Goal: Task Accomplishment & Management: Use online tool/utility

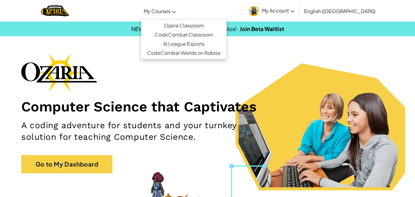
click at [169, 9] on span "My Courses" at bounding box center [157, 11] width 27 height 6
click at [179, 22] on link "Ozaria Classroom" at bounding box center [184, 25] width 86 height 9
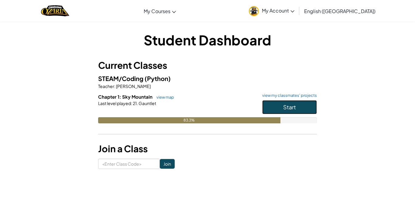
click at [288, 109] on span "Start" at bounding box center [289, 106] width 13 height 7
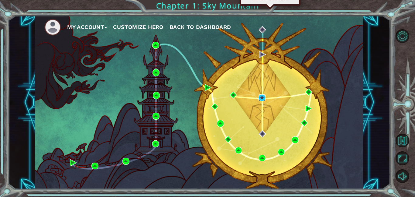
click at [261, 97] on img at bounding box center [262, 97] width 7 height 7
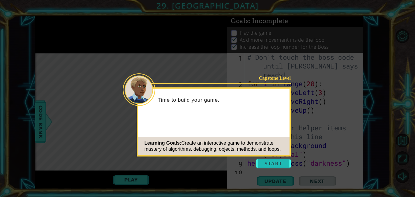
click at [266, 161] on button "Start" at bounding box center [273, 163] width 35 height 10
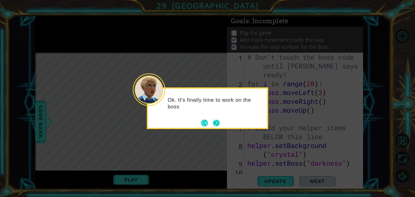
click at [219, 124] on button "Next" at bounding box center [216, 122] width 7 height 7
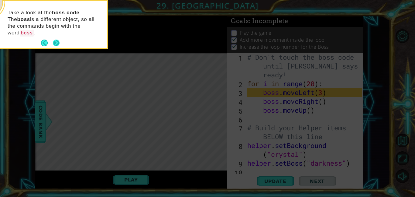
click at [54, 40] on button "Next" at bounding box center [56, 43] width 7 height 7
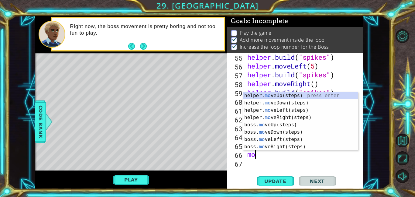
scroll to position [520, 0]
type textarea "move"
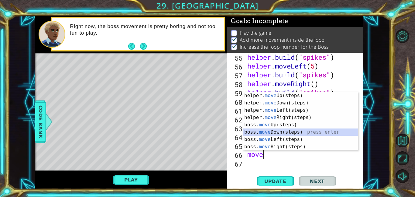
click at [280, 135] on div "helper. move Up(steps) press enter helper. move Down(steps) press enter helper.…" at bounding box center [300, 128] width 115 height 73
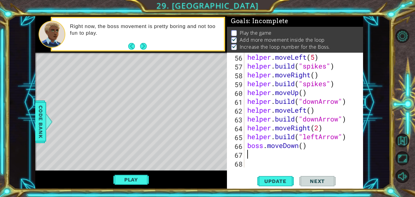
scroll to position [529, 0]
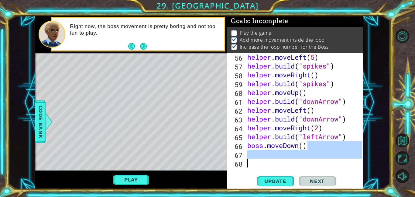
drag, startPoint x: 310, startPoint y: 143, endPoint x: 355, endPoint y: 162, distance: 49.0
click at [355, 162] on div "helper . moveLeft ( 5 ) helper . build ( "spikes" ) helper . moveRight ( ) help…" at bounding box center [305, 119] width 119 height 132
click at [304, 152] on div "helper . moveLeft ( 5 ) helper . build ( "spikes" ) helper . moveRight ( ) help…" at bounding box center [304, 110] width 116 height 115
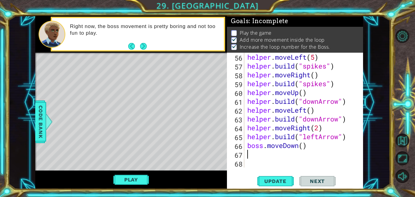
click at [304, 146] on div "helper . moveLeft ( 5 ) helper . build ( "spikes" ) helper . moveRight ( ) help…" at bounding box center [305, 119] width 119 height 132
click at [263, 184] on span "Update" at bounding box center [276, 181] width 34 height 6
click at [270, 178] on span "Update" at bounding box center [276, 181] width 34 height 6
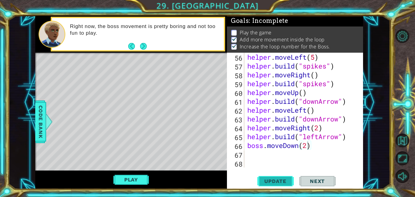
click at [270, 178] on span "Update" at bounding box center [276, 181] width 34 height 6
click at [270, 179] on span "Update" at bounding box center [276, 181] width 34 height 6
click at [280, 186] on button "Update" at bounding box center [276, 181] width 36 height 14
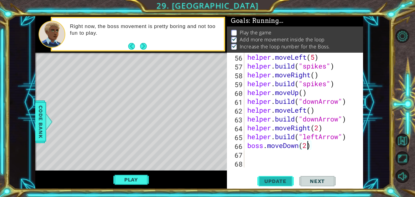
click at [280, 186] on button "Update" at bounding box center [276, 181] width 36 height 14
click at [280, 183] on span "Update" at bounding box center [276, 181] width 34 height 6
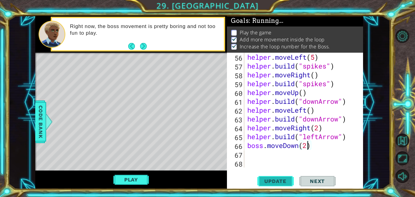
click at [280, 183] on span "Update" at bounding box center [276, 181] width 34 height 6
drag, startPoint x: 321, startPoint y: 148, endPoint x: 262, endPoint y: 147, distance: 58.1
click at [262, 147] on div "helper . moveLeft ( 5 ) helper . build ( "spikes" ) helper . moveRight ( ) help…" at bounding box center [305, 119] width 119 height 132
click at [262, 147] on div "helper . moveLeft ( 5 ) helper . build ( "spikes" ) helper . moveRight ( ) help…" at bounding box center [304, 110] width 116 height 115
drag, startPoint x: 262, startPoint y: 147, endPoint x: 244, endPoint y: 146, distance: 18.9
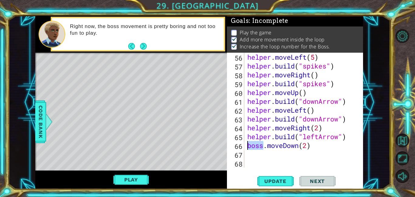
click at [244, 146] on div "boss.moveDown(2) 56 57 58 59 60 61 62 63 64 65 66 67 68 helper . moveLeft ( 5 )…" at bounding box center [294, 110] width 135 height 115
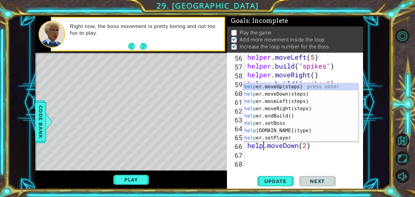
scroll to position [0, 1]
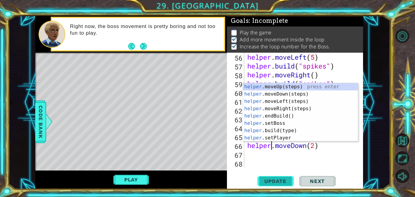
type textarea "helper.moveDown(2)"
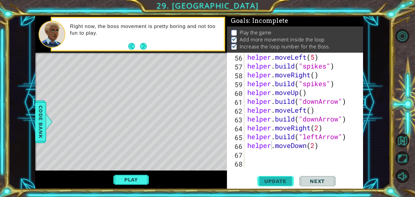
click at [270, 179] on span "Update" at bounding box center [276, 181] width 34 height 6
click at [252, 158] on div "helper . moveLeft ( 5 ) helper . build ( "spikes" ) helper . moveRight ( ) help…" at bounding box center [305, 119] width 119 height 132
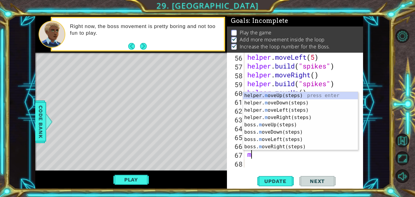
type textarea "mo"
click at [270, 109] on div "helper. mo veUp(steps) press enter helper. mo veDown(steps) press enter helper.…" at bounding box center [300, 128] width 115 height 73
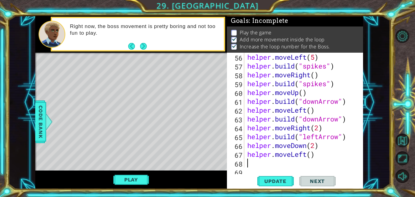
scroll to position [538, 0]
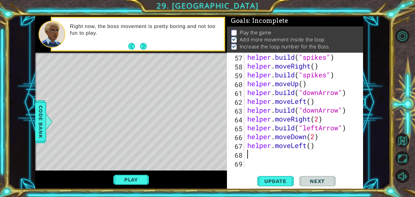
click at [313, 146] on div "helper . build ( "spikes" ) helper . moveRight ( ) helper . build ( "spikes" ) …" at bounding box center [305, 119] width 119 height 132
type textarea "helper.moveLeft(3)"
click at [283, 178] on span "Update" at bounding box center [276, 181] width 34 height 6
click at [252, 156] on div "helper . build ( "spikes" ) helper . moveRight ( ) helper . build ( "spikes" ) …" at bounding box center [305, 119] width 119 height 132
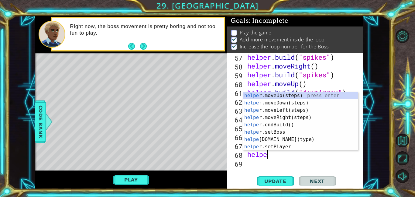
scroll to position [0, 1]
type textarea "helper"
click at [286, 96] on div "helper .moveUp(steps) press enter helper .moveDown(steps) press enter helper .m…" at bounding box center [300, 128] width 115 height 73
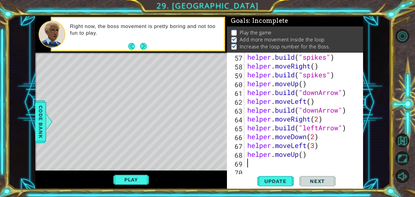
scroll to position [547, 0]
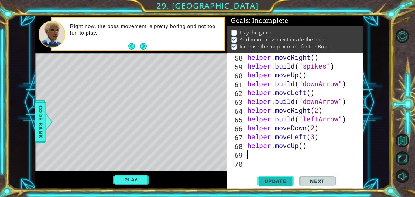
click at [279, 176] on button "Update" at bounding box center [276, 181] width 36 height 14
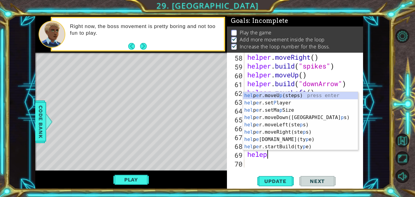
scroll to position [0, 0]
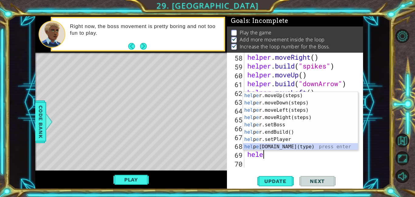
click at [283, 146] on div "hel p e r.moveUp(steps) press enter hel p e r.moveDown(steps) press enter hel p…" at bounding box center [300, 128] width 115 height 73
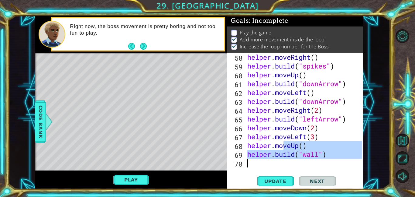
drag, startPoint x: 283, startPoint y: 146, endPoint x: 294, endPoint y: 160, distance: 17.5
click at [294, 160] on div "helper . moveRight ( ) helper . build ( "spikes" ) helper . moveUp ( ) helper .…" at bounding box center [305, 119] width 119 height 132
type textarea "[DOMAIN_NAME]("wall")"
click at [294, 163] on div "helper . moveRight ( ) helper . build ( "spikes" ) helper . moveUp ( ) helper .…" at bounding box center [304, 110] width 116 height 115
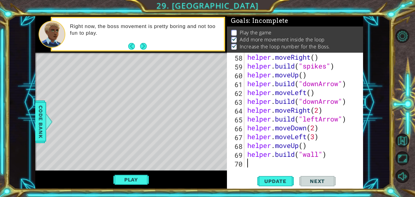
scroll to position [0, 0]
drag, startPoint x: 318, startPoint y: 153, endPoint x: 304, endPoint y: 154, distance: 14.6
click at [304, 154] on div "helper . moveRight ( ) helper . build ( "spikes" ) helper . moveUp ( ) helper .…" at bounding box center [305, 119] width 119 height 132
click at [286, 176] on button "Update" at bounding box center [276, 181] width 36 height 14
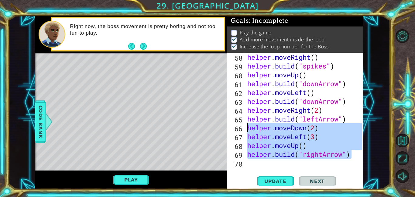
drag, startPoint x: 353, startPoint y: 155, endPoint x: 244, endPoint y: 130, distance: 112.1
click at [244, 130] on div "[DOMAIN_NAME]("rightArrow") 58 59 60 61 62 63 64 65 66 67 68 69 70 helper . mov…" at bounding box center [294, 110] width 135 height 115
type textarea "helper.moveDown(2) helper.moveLeft(3)"
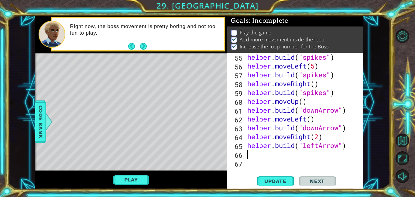
scroll to position [520, 0]
click at [273, 180] on span "Update" at bounding box center [276, 181] width 34 height 6
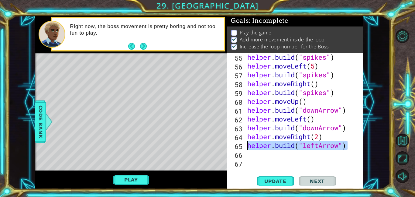
drag, startPoint x: 350, startPoint y: 148, endPoint x: 245, endPoint y: 146, distance: 104.7
click at [245, 146] on div "55 56 57 58 59 60 61 62 63 64 65 66 67 helper . build ( "spikes" ) helper . mov…" at bounding box center [294, 110] width 135 height 115
type textarea "[DOMAIN_NAME]("leftArrow")"
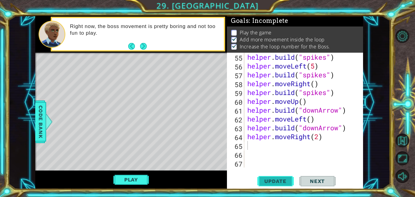
click at [268, 178] on span "Update" at bounding box center [276, 181] width 34 height 6
click at [238, 194] on div "1 ההההההההההההההההההההההההההההההההההההההההההההההההההההההההההההההההההההההההההההה…" at bounding box center [207, 98] width 415 height 197
click at [258, 143] on div "helper . build ( "spikes" ) helper . moveLeft ( 5 ) helper . build ( "spikes" )…" at bounding box center [305, 119] width 119 height 132
click at [246, 156] on div "55 56 57 58 59 60 61 62 63 64 65 66 67 helper . build ( "spikes" ) helper . mov…" at bounding box center [294, 110] width 135 height 115
click at [258, 143] on div "helper . build ( "spikes" ) helper . moveLeft ( 5 ) helper . build ( "spikes" )…" at bounding box center [305, 119] width 119 height 132
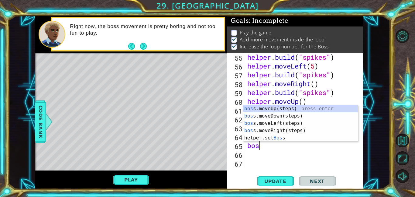
scroll to position [0, 0]
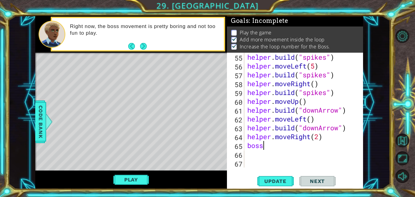
type textarea "boss."
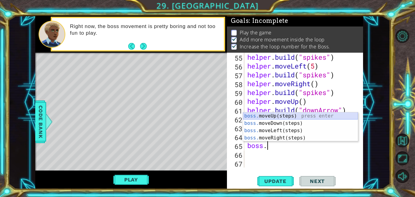
click at [274, 117] on div "boss. moveUp(steps) press enter boss. moveDown(steps) press enter boss. moveLef…" at bounding box center [300, 134] width 115 height 44
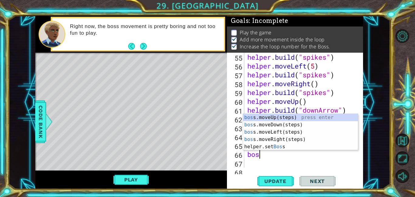
type textarea "boss"
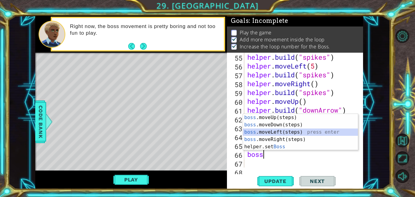
click at [276, 131] on div "boss .moveUp(steps) press enter boss .moveDown(steps) press enter boss .moveLef…" at bounding box center [300, 139] width 115 height 51
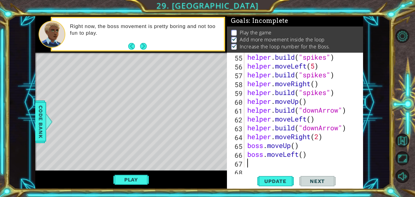
click at [304, 154] on div "helper . build ( "spikes" ) helper . moveLeft ( 5 ) helper . build ( "spikes" )…" at bounding box center [305, 119] width 119 height 132
type textarea "boss.moveLeft(2)"
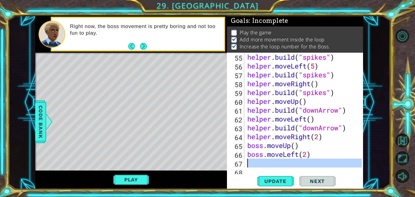
click at [244, 159] on div "67" at bounding box center [236, 163] width 16 height 9
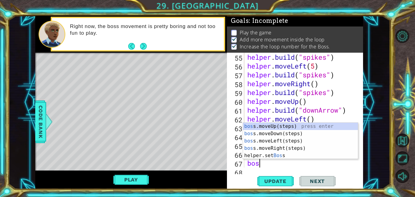
type textarea "boss"
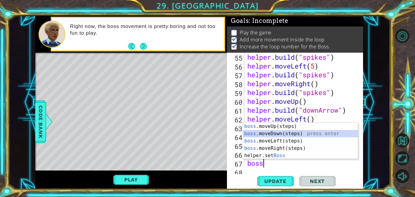
click at [269, 130] on div "boss .moveUp(steps) press enter boss .moveDown(steps) press enter boss .moveLef…" at bounding box center [300, 148] width 115 height 51
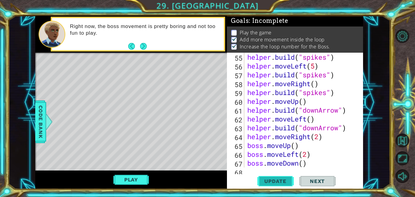
click at [279, 179] on span "Update" at bounding box center [276, 181] width 34 height 6
click at [140, 180] on button "Play" at bounding box center [131, 180] width 36 height 12
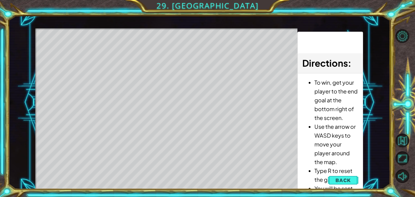
click at [340, 179] on span "Back" at bounding box center [344, 180] width 16 height 6
click at [0, 0] on div "Update Next" at bounding box center [0, 0] width 0 height 0
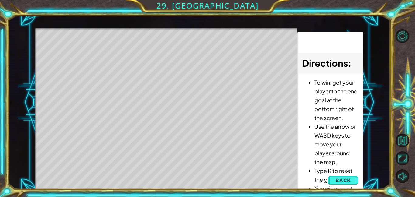
click at [0, 0] on div "Update Next" at bounding box center [0, 0] width 0 height 0
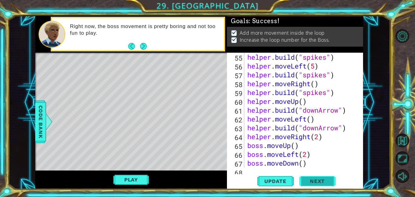
click at [335, 179] on button "Next" at bounding box center [318, 181] width 36 height 14
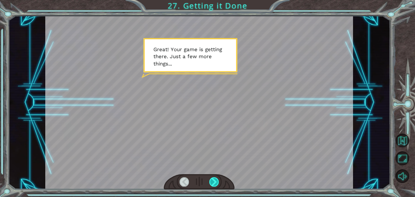
drag, startPoint x: 228, startPoint y: 189, endPoint x: 217, endPoint y: 182, distance: 12.4
click at [217, 182] on div at bounding box center [199, 182] width 71 height 16
click at [217, 182] on div at bounding box center [215, 181] width 10 height 9
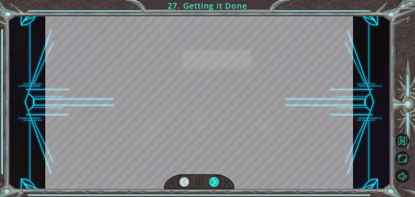
click at [217, 182] on div at bounding box center [215, 181] width 10 height 9
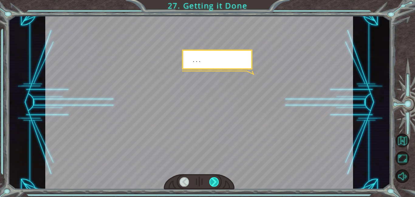
click at [217, 182] on div at bounding box center [215, 181] width 10 height 9
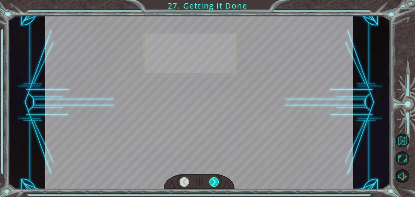
click at [217, 182] on div at bounding box center [215, 181] width 10 height 9
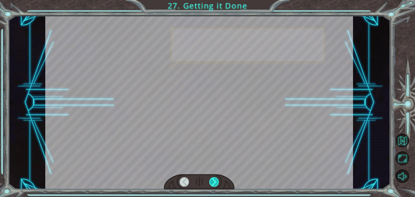
click at [217, 182] on div at bounding box center [215, 181] width 10 height 9
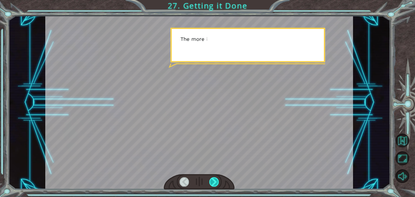
click at [217, 182] on div at bounding box center [215, 181] width 10 height 9
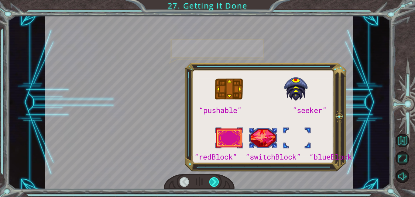
click at [217, 182] on div at bounding box center [215, 181] width 10 height 9
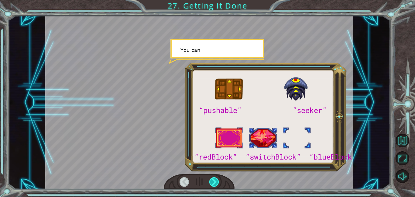
click at [217, 182] on div at bounding box center [215, 181] width 10 height 9
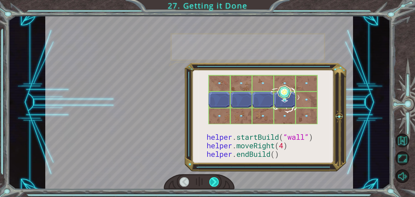
click at [217, 182] on div at bounding box center [215, 181] width 10 height 9
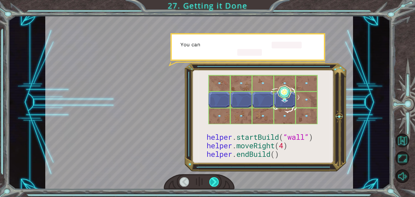
click at [217, 182] on div at bounding box center [215, 181] width 10 height 9
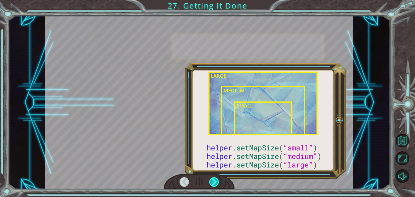
click at [217, 182] on div at bounding box center [215, 181] width 10 height 9
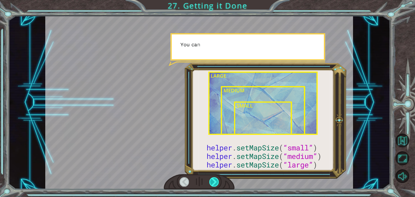
click at [217, 182] on div at bounding box center [215, 181] width 10 height 9
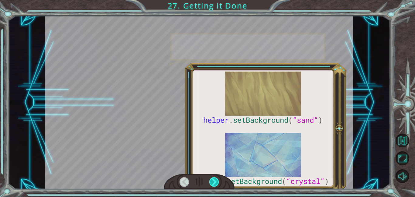
click at [217, 182] on div at bounding box center [215, 181] width 10 height 9
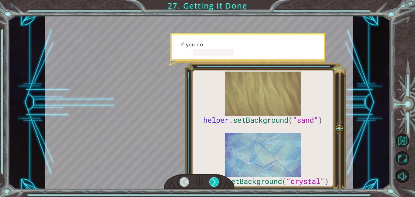
click at [217, 182] on div at bounding box center [215, 181] width 10 height 9
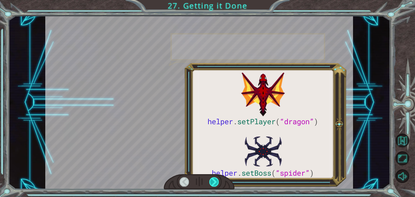
click at [217, 182] on div at bounding box center [215, 181] width 10 height 9
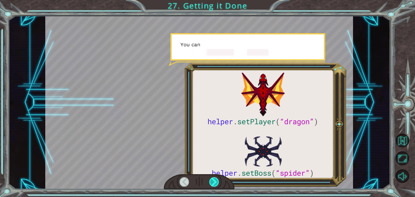
click at [217, 182] on div at bounding box center [215, 181] width 10 height 9
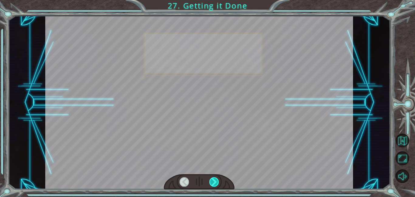
click at [217, 182] on div at bounding box center [215, 181] width 10 height 9
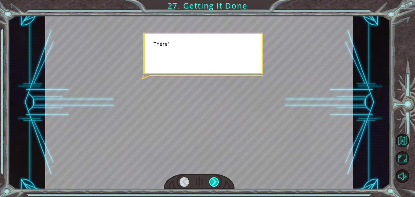
click at [217, 182] on div at bounding box center [215, 181] width 10 height 9
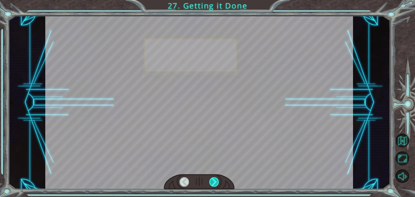
click at [217, 182] on div at bounding box center [215, 181] width 10 height 9
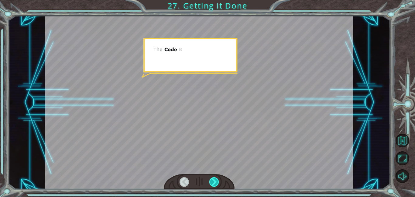
click at [217, 182] on div at bounding box center [215, 181] width 10 height 9
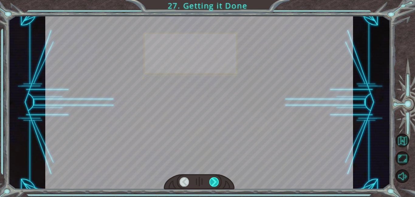
click at [217, 182] on div at bounding box center [215, 181] width 10 height 9
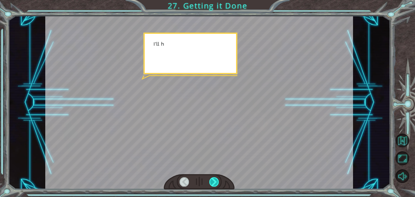
click at [217, 182] on div at bounding box center [215, 181] width 10 height 9
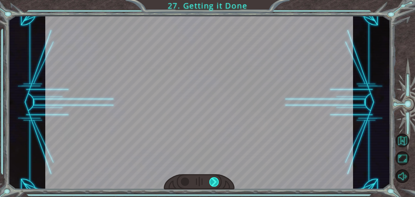
click at [217, 0] on div "helper . setPlayer ( “dragon” ) helper . setBoss ( “spider” ) G r e a t ! Y o u…" at bounding box center [207, 0] width 415 height 0
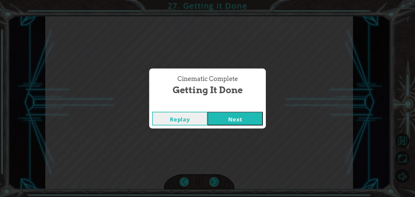
click at [217, 182] on div "Cinematic Complete Getting it Done Replay Next" at bounding box center [207, 98] width 415 height 197
click at [246, 118] on button "Next" at bounding box center [235, 119] width 55 height 14
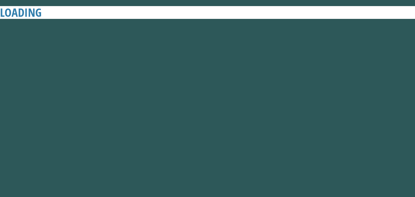
click at [246, 118] on button "Next" at bounding box center [235, 119] width 55 height 14
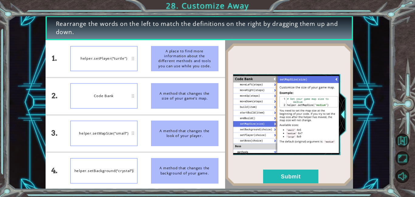
click at [246, 118] on img at bounding box center [289, 114] width 128 height 143
click at [305, 174] on button "Submit" at bounding box center [290, 176] width 55 height 14
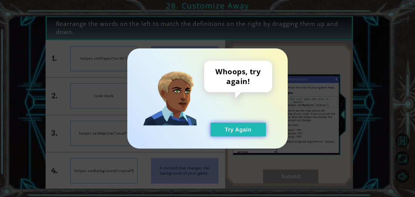
click at [226, 126] on button "Try Again" at bounding box center [238, 130] width 55 height 14
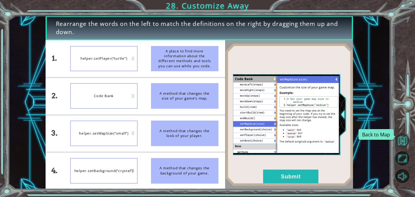
click at [401, 141] on button "Back to Map" at bounding box center [403, 141] width 14 height 14
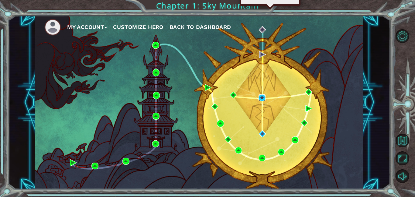
click at [262, 97] on img at bounding box center [262, 97] width 7 height 7
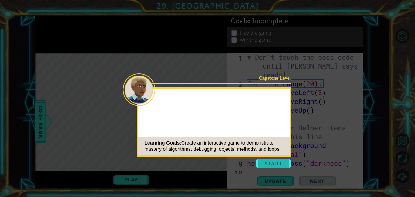
click at [263, 168] on icon at bounding box center [207, 98] width 415 height 197
click at [263, 164] on button "Start" at bounding box center [273, 163] width 35 height 10
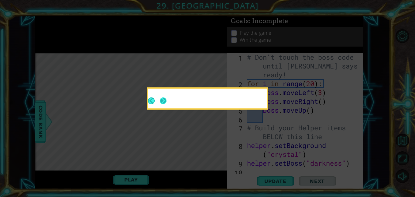
click at [162, 100] on button "Next" at bounding box center [163, 100] width 7 height 7
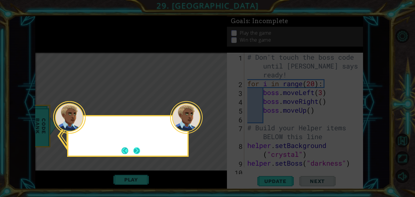
click at [136, 149] on button "Next" at bounding box center [137, 150] width 7 height 7
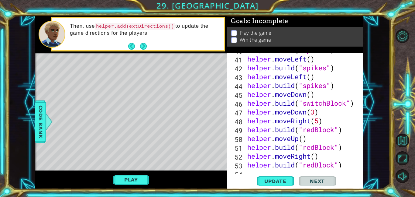
scroll to position [395, 0]
click at [281, 188] on div "40 41 42 43 44 45 46 47 48 49 50 51 52 53 54 helper . build ( "spikes" ) helper…" at bounding box center [295, 121] width 136 height 136
click at [279, 180] on span "Update" at bounding box center [276, 181] width 34 height 6
click at [282, 180] on span "Update" at bounding box center [276, 181] width 34 height 6
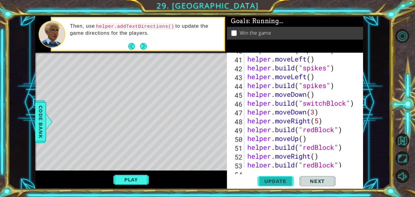
click at [280, 183] on span "Update" at bounding box center [276, 181] width 34 height 6
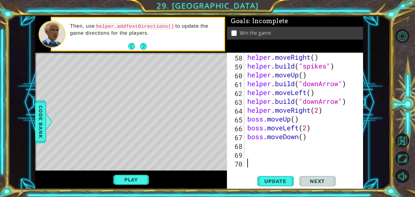
scroll to position [536, 0]
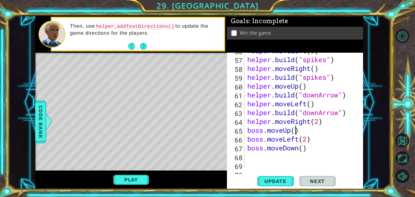
click at [296, 134] on div "helper . moveLeft ( 5 ) helper . build ( "spikes" ) helper . moveRight ( ) help…" at bounding box center [305, 112] width 119 height 132
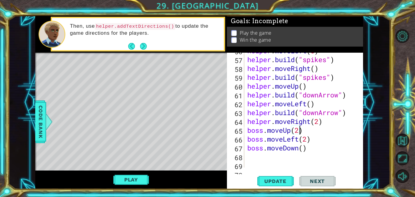
scroll to position [0, 2]
click at [306, 140] on div "helper . moveLeft ( 5 ) helper . build ( "spikes" ) helper . moveRight ( ) help…" at bounding box center [305, 112] width 119 height 132
click at [304, 150] on div "helper . moveLeft ( 5 ) helper . build ( "spikes" ) helper . moveRight ( ) help…" at bounding box center [305, 112] width 119 height 132
type textarea "boss.moveDown(3)"
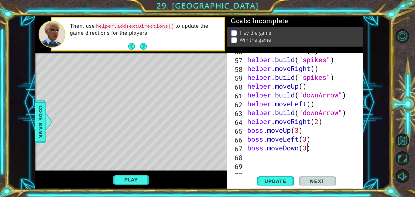
click at [255, 159] on div "helper . moveLeft ( 5 ) helper . build ( "spikes" ) helper . moveRight ( ) help…" at bounding box center [305, 112] width 119 height 132
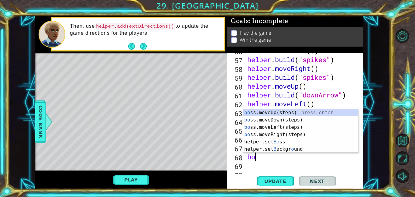
type textarea "bos"
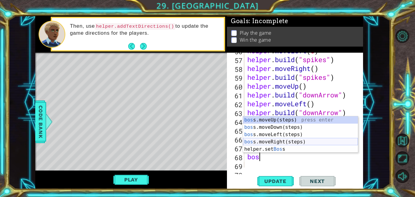
click at [264, 140] on div "bos s.moveUp(steps) press enter bos s.moveDown(steps) press enter bos s.moveLef…" at bounding box center [300, 141] width 115 height 51
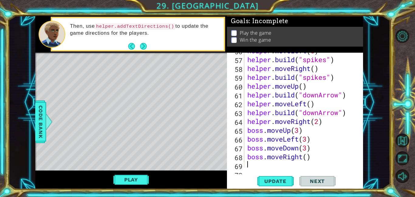
click at [307, 159] on div "helper . moveLeft ( 5 ) helper . build ( "spikes" ) helper . moveRight ( ) help…" at bounding box center [305, 112] width 119 height 132
type textarea "boss.moveRight(3)"
click at [290, 181] on span "Update" at bounding box center [276, 181] width 34 height 6
click at [139, 182] on button "Play" at bounding box center [131, 180] width 36 height 12
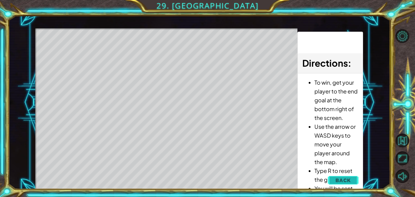
click at [348, 181] on span "Back" at bounding box center [344, 180] width 16 height 6
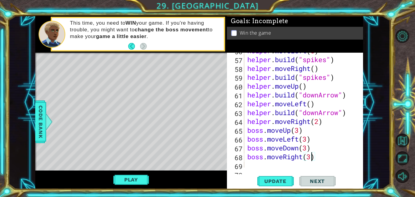
scroll to position [556, 0]
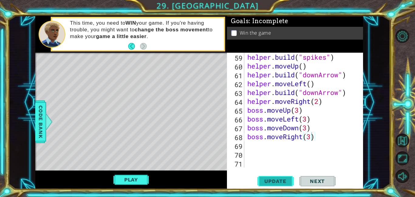
click at [263, 181] on span "Update" at bounding box center [276, 181] width 34 height 6
click at [259, 146] on div "helper . build ( "spikes" ) helper . moveUp ( ) helper . build ( "downArrow" ) …" at bounding box center [305, 119] width 119 height 132
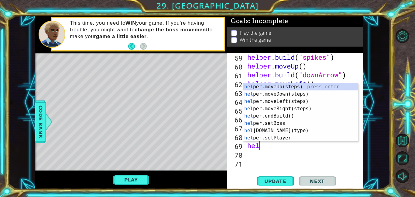
type textarea "help"
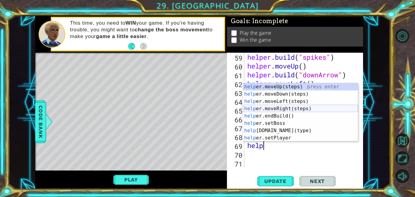
click at [263, 106] on div "help er.moveUp(steps) press enter help er.moveDown(steps) press enter help er.m…" at bounding box center [300, 119] width 115 height 73
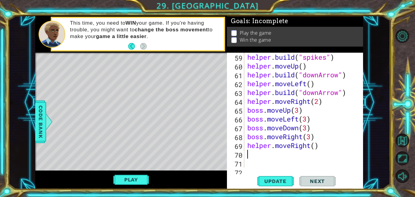
scroll to position [0, 0]
click at [272, 182] on span "Update" at bounding box center [276, 181] width 34 height 6
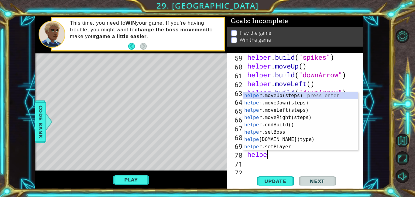
scroll to position [0, 1]
click at [262, 137] on div "helper .moveUp(steps) press enter helper .moveDown(steps) press enter helper .m…" at bounding box center [300, 128] width 115 height 73
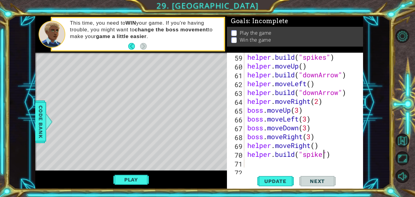
scroll to position [0, 4]
type textarea "[DOMAIN_NAME]("spikes")"
click at [266, 180] on span "Update" at bounding box center [276, 181] width 34 height 6
click at [126, 177] on button "Play" at bounding box center [131, 180] width 36 height 12
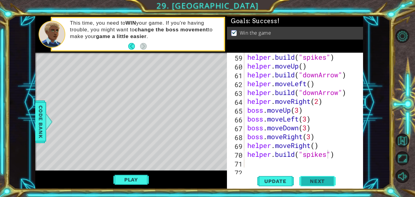
click at [307, 178] on button "Next" at bounding box center [318, 181] width 36 height 14
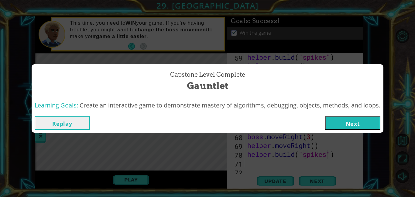
click at [338, 127] on button "Next" at bounding box center [352, 123] width 55 height 14
click at [332, 125] on body "1 ההההההההההההההההההההההההההההההההההההההההההההההההההההההההההההההההההההההההההההה…" at bounding box center [207, 98] width 415 height 197
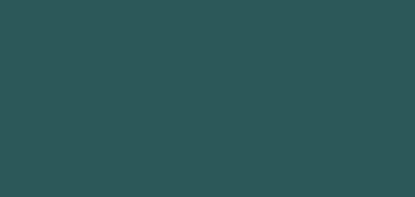
click at [332, 125] on body "1 2 3 4 5 6 7 8 9 boss .moveUp(steps) press enter boss .moveDown(steps) press e…" at bounding box center [207, 98] width 415 height 197
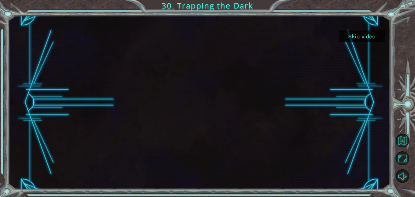
click at [352, 40] on button "Skip video" at bounding box center [362, 36] width 46 height 12
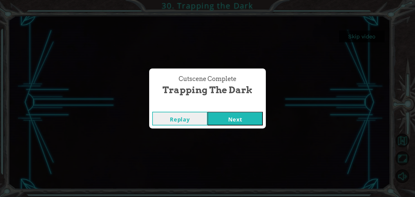
click at [227, 120] on button "Next" at bounding box center [235, 119] width 55 height 14
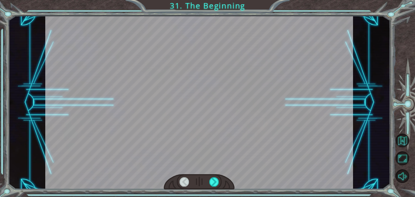
click at [217, 182] on div at bounding box center [215, 181] width 10 height 9
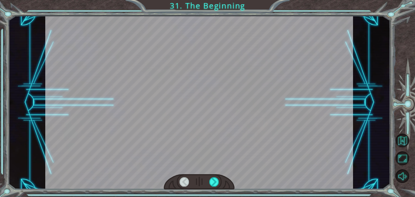
click at [217, 182] on div at bounding box center [215, 181] width 10 height 9
click at [214, 182] on div at bounding box center [215, 181] width 10 height 9
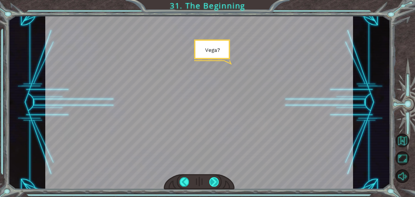
click at [213, 184] on div at bounding box center [215, 181] width 10 height 9
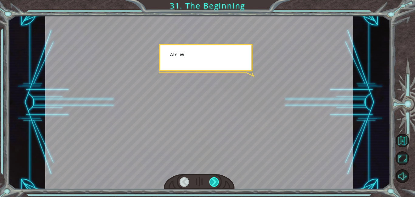
click at [213, 184] on div at bounding box center [215, 181] width 10 height 9
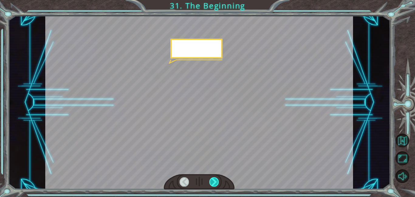
click at [213, 184] on div at bounding box center [215, 181] width 10 height 9
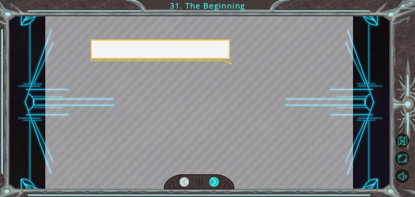
click at [213, 184] on div at bounding box center [215, 181] width 10 height 9
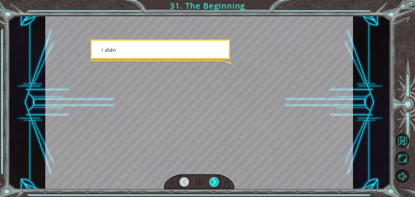
click at [213, 184] on div at bounding box center [215, 181] width 10 height 9
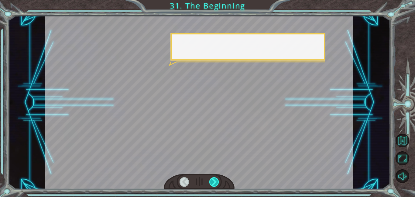
click at [213, 184] on div at bounding box center [215, 181] width 10 height 9
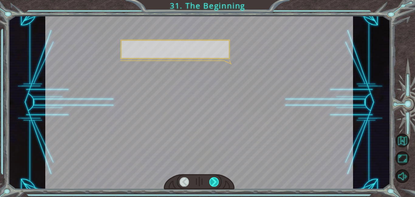
click at [213, 184] on div at bounding box center [215, 181] width 10 height 9
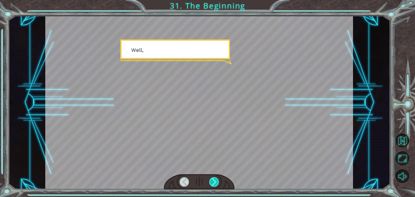
click at [213, 184] on div at bounding box center [215, 181] width 10 height 9
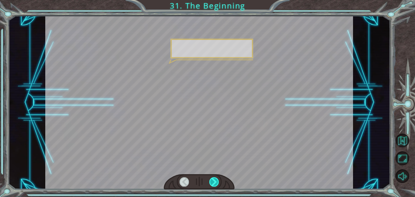
click at [213, 184] on div at bounding box center [215, 181] width 10 height 9
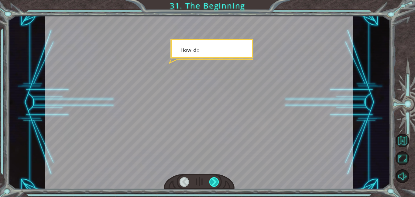
click at [213, 184] on div at bounding box center [215, 181] width 10 height 9
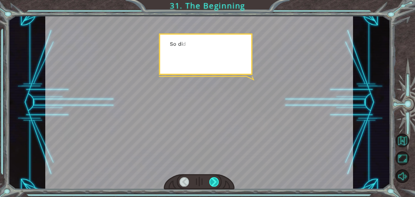
click at [213, 184] on div at bounding box center [215, 181] width 10 height 9
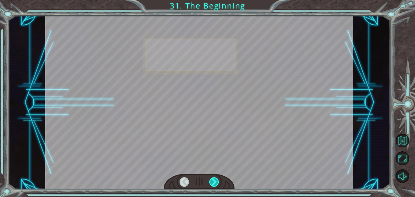
click at [213, 184] on div at bounding box center [215, 181] width 10 height 9
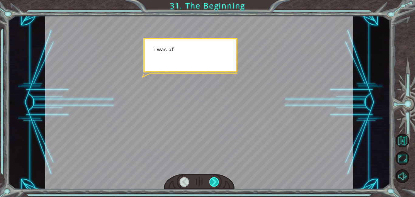
click at [213, 184] on div at bounding box center [215, 181] width 10 height 9
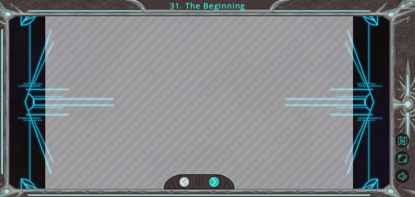
click at [213, 184] on div at bounding box center [215, 181] width 10 height 9
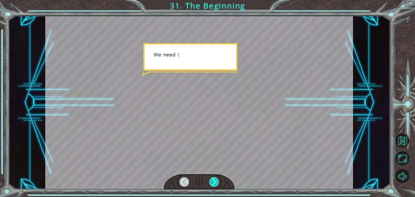
click at [213, 184] on div at bounding box center [215, 181] width 10 height 9
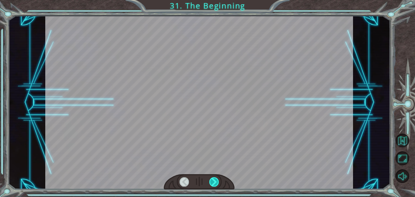
click at [213, 184] on div at bounding box center [215, 181] width 10 height 9
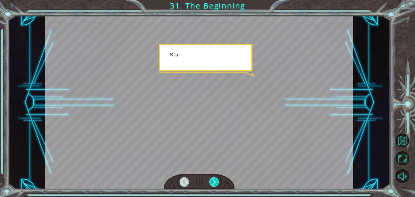
click at [213, 184] on div at bounding box center [215, 181] width 10 height 9
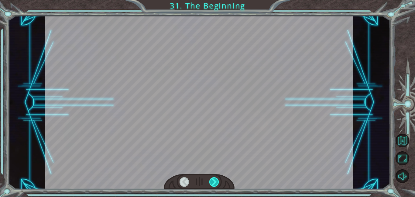
click at [213, 184] on div at bounding box center [215, 181] width 10 height 9
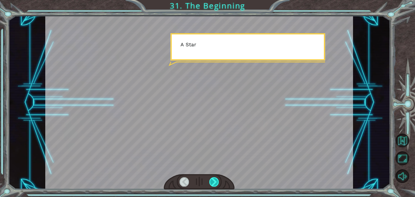
click at [213, 184] on div at bounding box center [215, 181] width 10 height 9
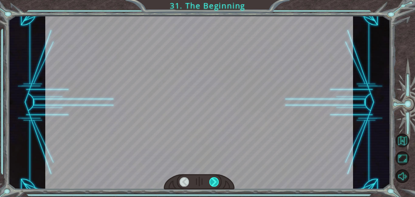
click at [213, 184] on div at bounding box center [215, 181] width 10 height 9
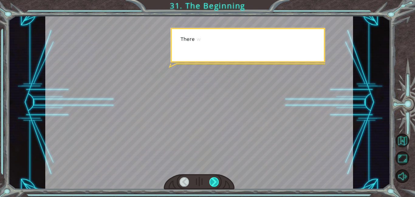
click at [213, 184] on div at bounding box center [215, 181] width 10 height 9
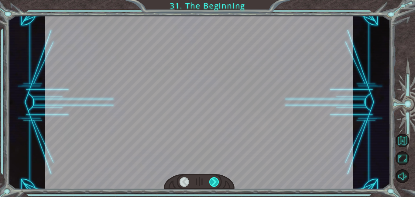
click at [213, 184] on div at bounding box center [215, 181] width 10 height 9
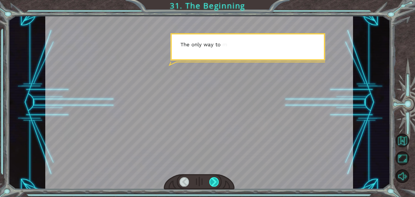
click at [213, 184] on div at bounding box center [215, 181] width 10 height 9
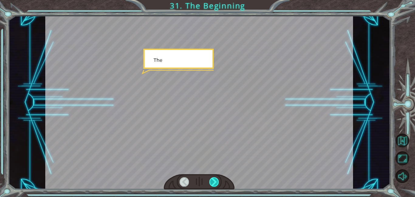
click at [213, 184] on div at bounding box center [215, 181] width 10 height 9
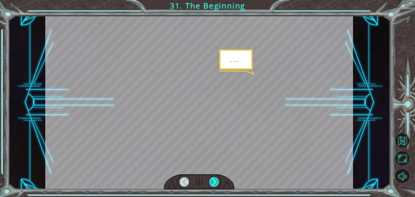
click at [213, 184] on div at bounding box center [215, 181] width 10 height 9
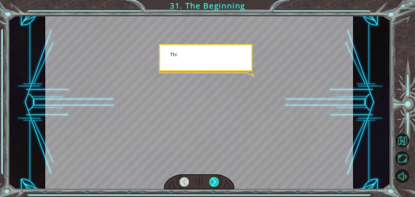
click at [213, 184] on div at bounding box center [215, 181] width 10 height 9
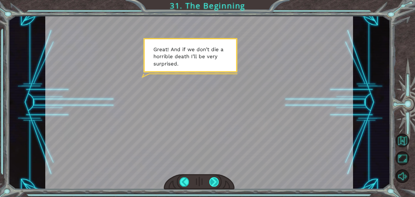
click at [212, 182] on div at bounding box center [215, 181] width 10 height 9
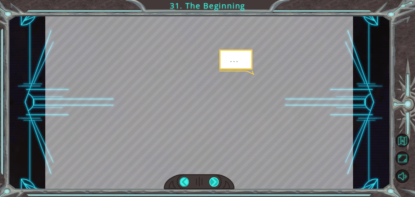
click at [212, 182] on div at bounding box center [215, 181] width 10 height 9
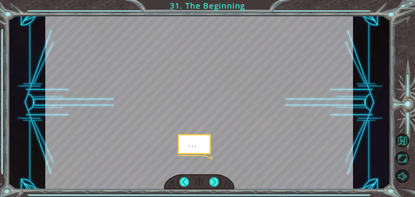
click at [207, 176] on div at bounding box center [199, 182] width 71 height 16
click at [214, 183] on div at bounding box center [215, 181] width 10 height 9
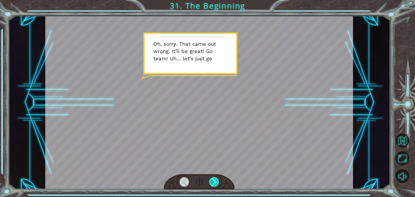
click at [213, 177] on div at bounding box center [215, 181] width 10 height 9
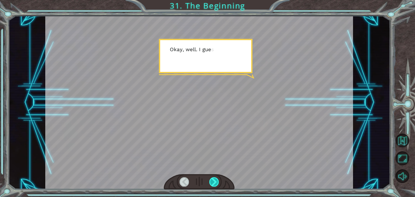
click at [213, 177] on div at bounding box center [215, 181] width 10 height 9
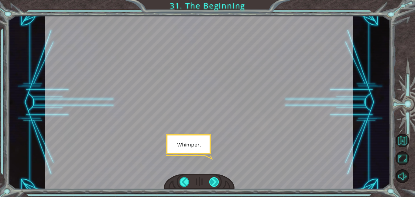
click at [212, 177] on div at bounding box center [215, 181] width 10 height 9
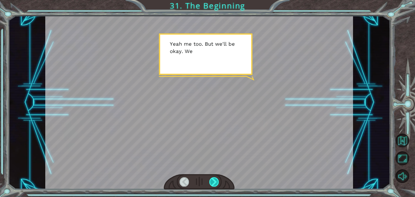
click at [212, 177] on div at bounding box center [215, 181] width 10 height 9
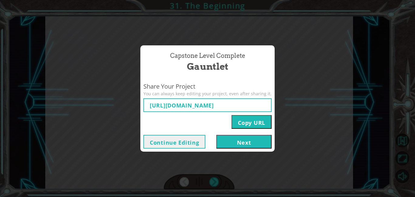
type input "[URL][DOMAIN_NAME]"
click at [253, 144] on button "Next" at bounding box center [244, 142] width 55 height 14
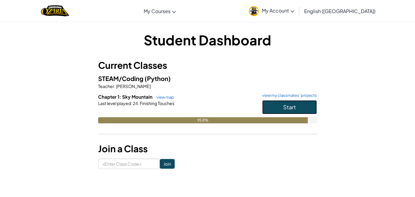
click at [279, 106] on button "Start" at bounding box center [289, 107] width 55 height 14
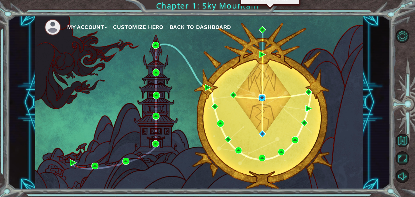
click at [264, 99] on img at bounding box center [262, 97] width 7 height 7
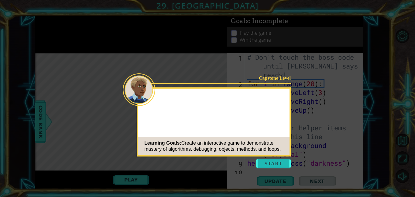
click at [262, 160] on button "Start" at bounding box center [273, 163] width 35 height 10
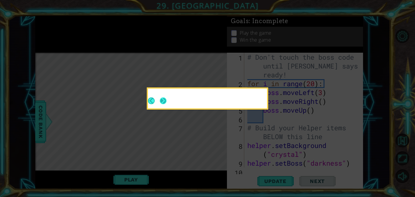
click at [162, 97] on button "Next" at bounding box center [163, 100] width 7 height 7
click at [162, 99] on button "Next" at bounding box center [163, 100] width 7 height 7
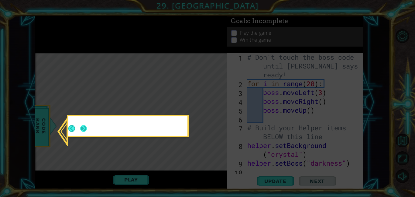
click at [83, 127] on button "Next" at bounding box center [83, 128] width 7 height 7
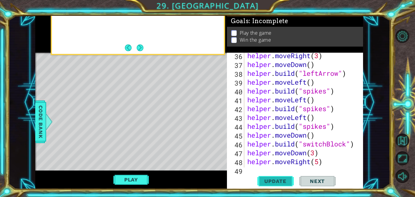
click at [267, 178] on span "Update" at bounding box center [276, 181] width 34 height 6
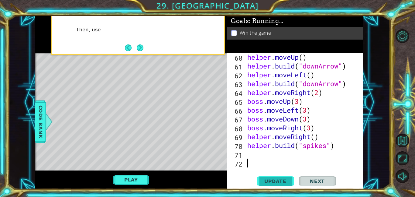
scroll to position [564, 0]
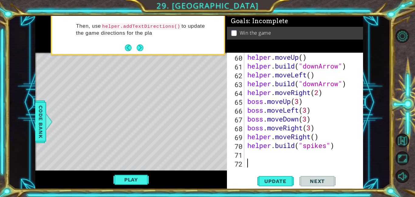
click at [264, 178] on span "Update" at bounding box center [276, 181] width 34 height 6
click at [249, 151] on div "helper . moveUp ( ) helper . build ( "downArrow" ) helper . moveLeft ( ) helper…" at bounding box center [305, 119] width 119 height 132
click at [280, 180] on span "Update" at bounding box center [276, 181] width 34 height 6
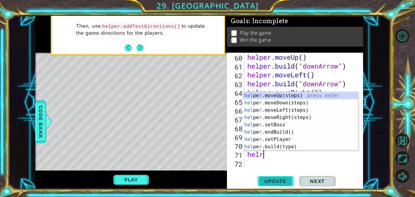
scroll to position [0, 0]
type textarea "hel"
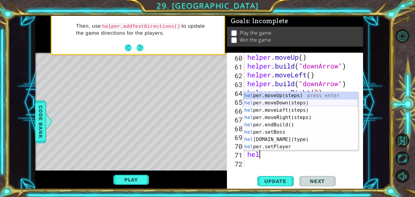
click at [282, 101] on div "hel per.moveUp(steps) press enter hel per.moveDown(steps) press enter hel per.m…" at bounding box center [300, 128] width 115 height 73
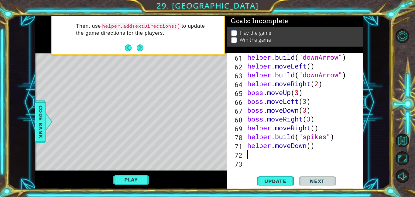
scroll to position [573, 0]
click at [311, 145] on div "helper . build ( "downArrow" ) helper . moveLeft ( ) helper . build ( "downArro…" at bounding box center [305, 119] width 119 height 132
type textarea "helper.moveDown(1)"
click at [250, 156] on div "helper . build ( "downArrow" ) helper . moveLeft ( ) helper . build ( "downArro…" at bounding box center [305, 119] width 119 height 132
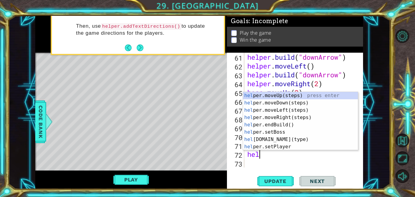
scroll to position [0, 1]
type textarea "helper"
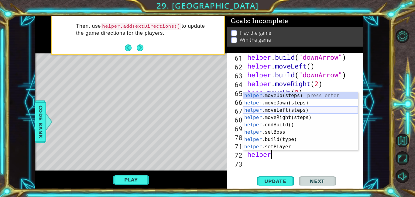
click at [265, 112] on div "helper .moveUp(steps) press enter helper .moveDown(steps) press enter helper .m…" at bounding box center [300, 128] width 115 height 73
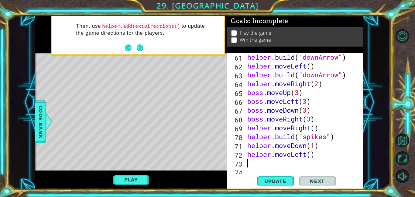
scroll to position [582, 0]
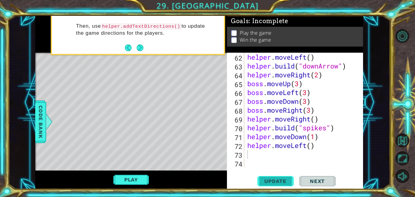
click at [268, 176] on button "Update" at bounding box center [276, 181] width 36 height 14
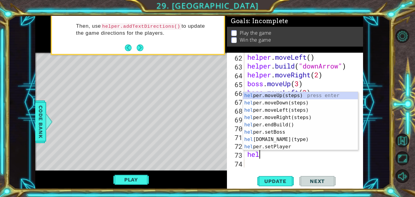
scroll to position [0, 1]
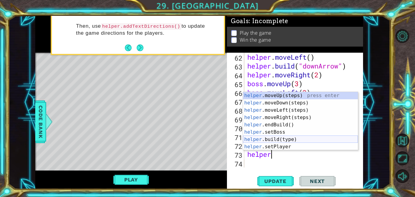
click at [275, 140] on div "helper .moveUp(steps) press enter helper .moveDown(steps) press enter helper .m…" at bounding box center [300, 128] width 115 height 73
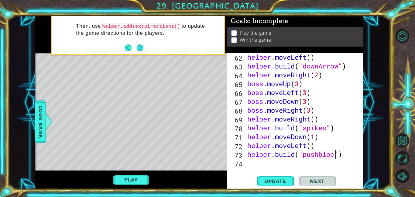
scroll to position [0, 4]
click at [261, 183] on span "Update" at bounding box center [276, 181] width 34 height 6
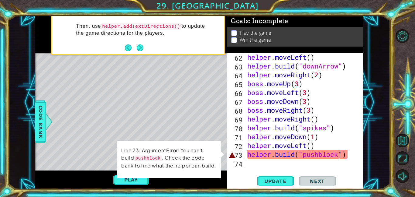
click at [325, 154] on div "helper . moveLeft ( ) helper . build ( "downArrow" ) helper . moveRight ( 2 ) b…" at bounding box center [305, 119] width 119 height 132
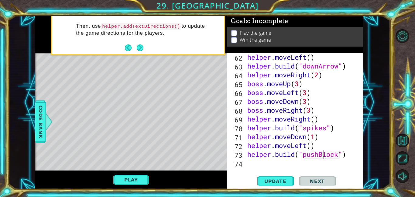
scroll to position [0, 3]
click at [271, 179] on span "Update" at bounding box center [276, 181] width 34 height 6
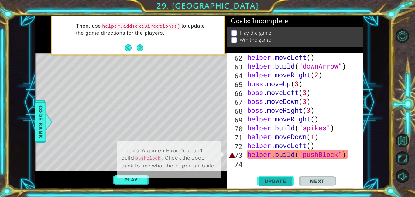
click at [271, 179] on span "Update" at bounding box center [276, 181] width 34 height 6
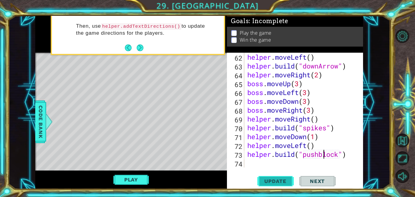
click at [287, 179] on span "Update" at bounding box center [276, 181] width 34 height 6
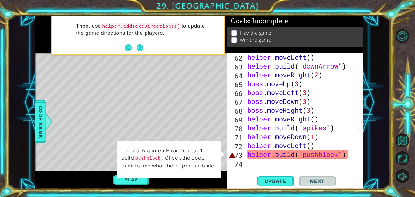
click at [286, 169] on div "[DOMAIN_NAME]("pushblock") 62 63 64 65 66 67 68 69 70 71 72 73 74 helper . move…" at bounding box center [295, 121] width 136 height 136
click at [307, 154] on div "helper . moveLeft ( ) helper . build ( "downArrow" ) helper . moveRight ( 2 ) b…" at bounding box center [305, 119] width 119 height 132
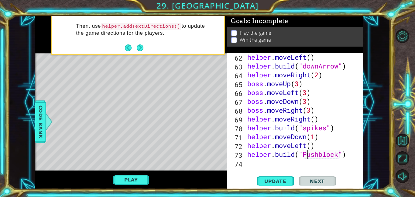
scroll to position [0, 3]
click at [264, 179] on span "Update" at bounding box center [276, 181] width 34 height 6
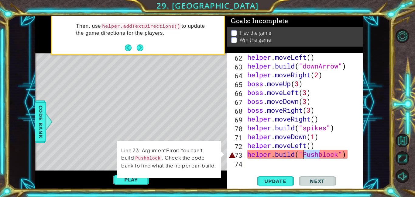
drag, startPoint x: 319, startPoint y: 154, endPoint x: 303, endPoint y: 154, distance: 16.4
click at [303, 154] on div "helper . moveLeft ( ) helper . build ( "downArrow" ) helper . moveRight ( 2 ) b…" at bounding box center [305, 119] width 119 height 132
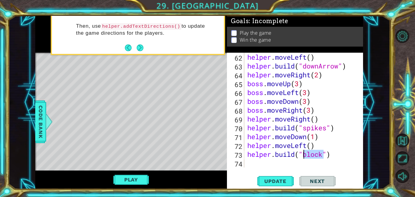
drag, startPoint x: 323, startPoint y: 154, endPoint x: 305, endPoint y: 158, distance: 18.7
click at [305, 158] on div "helper . moveLeft ( ) helper . build ( "downArrow" ) helper . moveRight ( 2 ) b…" at bounding box center [305, 119] width 119 height 132
type textarea "[DOMAIN_NAME]("pushable")"
click at [275, 178] on span "Update" at bounding box center [276, 181] width 34 height 6
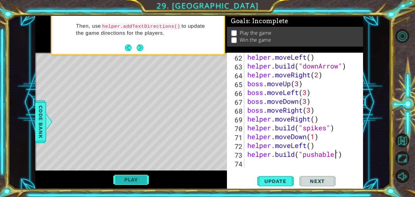
click at [143, 183] on button "Play" at bounding box center [131, 180] width 36 height 12
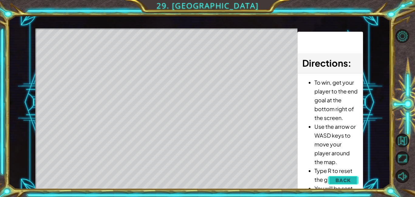
click at [338, 184] on button "Back" at bounding box center [343, 180] width 31 height 12
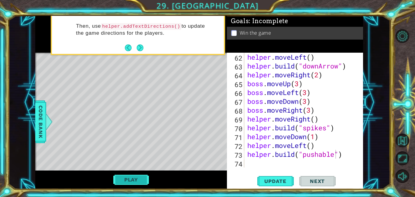
click at [139, 178] on button "Play" at bounding box center [131, 180] width 36 height 12
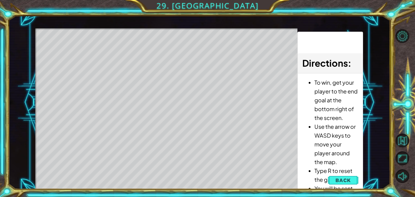
click at [65, 129] on div "Level Map" at bounding box center [175, 117] width 281 height 179
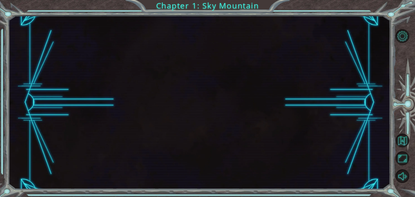
click at [348, 179] on div at bounding box center [199, 102] width 382 height 173
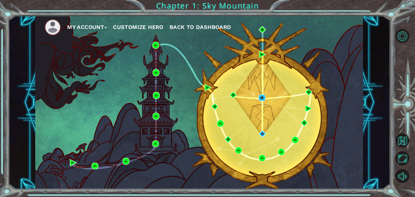
click at [265, 96] on img at bounding box center [262, 97] width 7 height 7
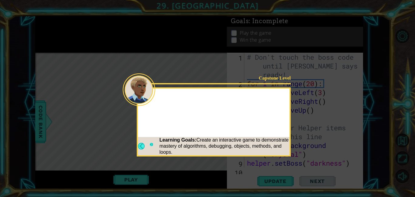
click at [151, 143] on button "Next" at bounding box center [151, 146] width 3 height 7
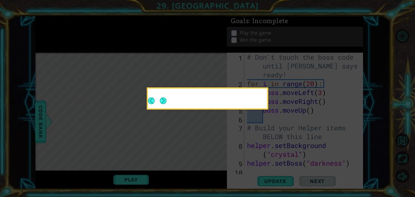
click at [163, 109] on div at bounding box center [208, 98] width 122 height 22
click at [166, 107] on footer at bounding box center [157, 100] width 19 height 15
click at [165, 102] on button "Next" at bounding box center [163, 100] width 7 height 7
click at [167, 100] on icon at bounding box center [207, 98] width 415 height 197
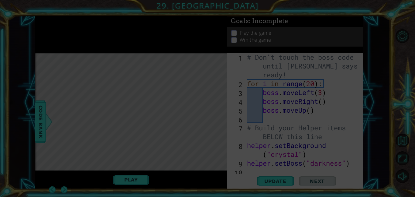
click at [83, 127] on icon at bounding box center [207, 98] width 415 height 197
click at [270, 180] on icon at bounding box center [207, 98] width 415 height 197
click at [269, 174] on icon at bounding box center [207, 98] width 415 height 197
click at [282, 181] on icon at bounding box center [207, 98] width 415 height 197
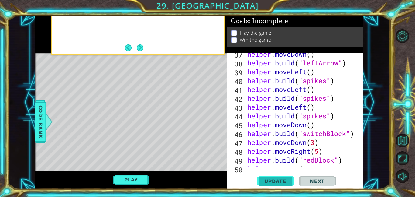
type textarea "9"
click at [279, 181] on span "Update" at bounding box center [276, 181] width 34 height 6
click at [280, 178] on span "Update" at bounding box center [276, 181] width 34 height 6
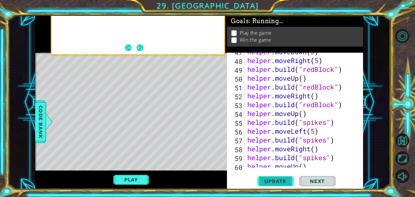
scroll to position [455, 0]
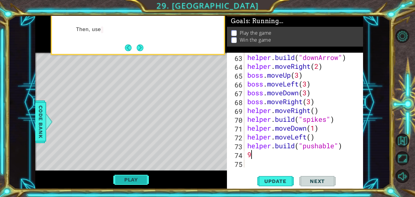
click at [137, 176] on button "Play" at bounding box center [131, 180] width 36 height 12
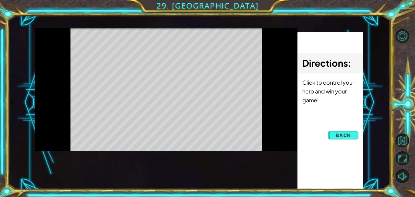
click at [135, 183] on div "helper methods moveLeft(steps) moveRight(steps) moveUp(steps) moveDown(steps) b…" at bounding box center [199, 102] width 328 height 173
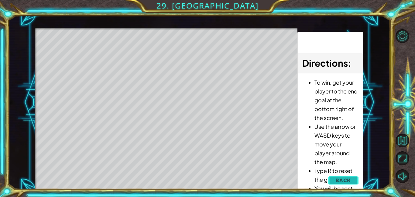
click at [345, 185] on button "Back" at bounding box center [343, 180] width 31 height 12
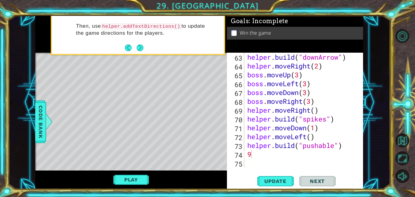
scroll to position [591, 0]
click at [269, 186] on button "Update" at bounding box center [276, 181] width 36 height 14
click at [259, 167] on div "helper . build ( "downArrow" ) helper . moveRight ( 2 ) boss . moveUp ( 3 ) bos…" at bounding box center [305, 119] width 119 height 132
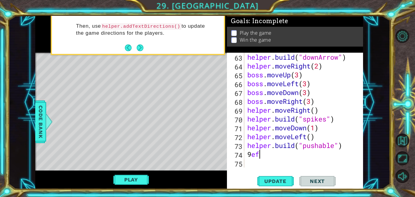
scroll to position [0, 0]
type textarea "9"
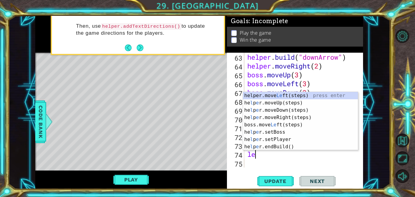
type textarea "lef"
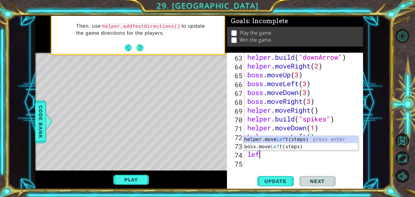
click at [257, 139] on div "helper.move Lef t(steps) press enter boss.move Lef t(steps) press enter" at bounding box center [300, 150] width 115 height 29
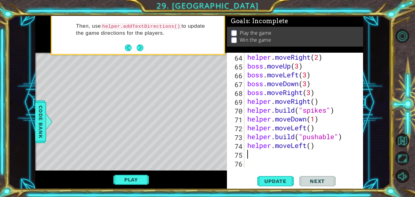
click at [312, 149] on div "helper . moveRight ( 2 ) boss . moveUp ( 3 ) boss . moveLeft ( 3 ) boss . moveD…" at bounding box center [305, 119] width 119 height 132
type textarea "helper.moveLeft(4)"
click at [255, 156] on div "helper . moveRight ( 2 ) boss . moveUp ( 3 ) boss . moveLeft ( 3 ) boss . moveD…" at bounding box center [305, 119] width 119 height 132
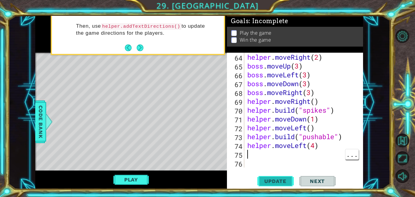
click at [265, 179] on span "Update" at bounding box center [276, 181] width 34 height 6
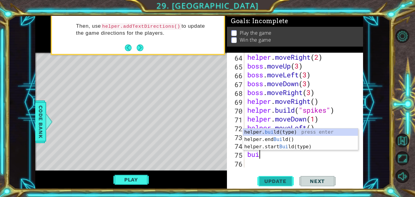
scroll to position [0, 0]
type textarea "build"
click at [267, 136] on div "helper. build (type) press enter helper.end Build () press enter helper.start B…" at bounding box center [300, 146] width 115 height 36
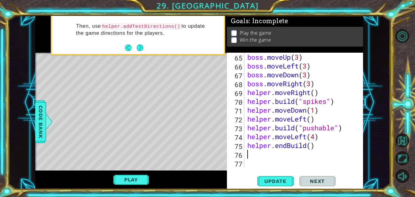
scroll to position [609, 0]
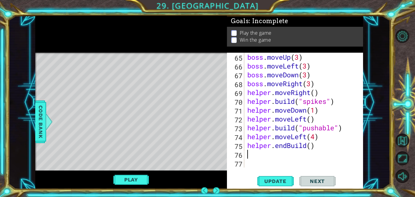
click at [321, 141] on div "boss . moveUp ( 3 ) boss . moveLeft ( 3 ) boss . moveDown ( 3 ) boss . moveRigh…" at bounding box center [305, 119] width 119 height 132
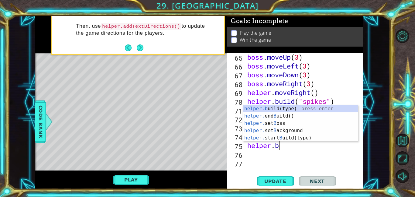
scroll to position [0, 1]
click at [262, 106] on div "helper.b uild(type) press enter helper. end B uild() press enter helper. set B …" at bounding box center [300, 130] width 115 height 51
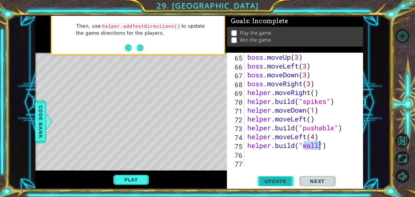
type textarea "[DOMAIN_NAME]("wall")"
click at [273, 187] on button "Update" at bounding box center [276, 181] width 36 height 14
click at [278, 183] on span "Update" at bounding box center [276, 181] width 34 height 6
click at [138, 179] on button "Play" at bounding box center [131, 180] width 36 height 12
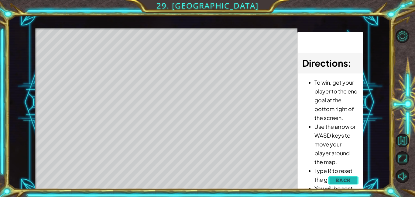
click at [333, 177] on button "Back" at bounding box center [343, 180] width 31 height 12
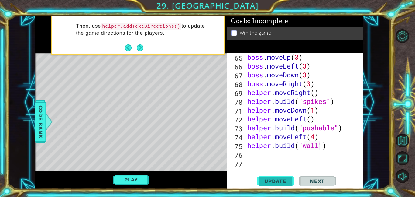
click at [275, 178] on span "Update" at bounding box center [276, 181] width 34 height 6
click at [248, 154] on div "boss . moveUp ( 3 ) boss . moveLeft ( 3 ) boss . moveDown ( 3 ) boss . moveRigh…" at bounding box center [305, 119] width 119 height 132
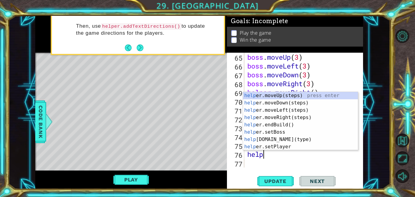
type textarea "helper"
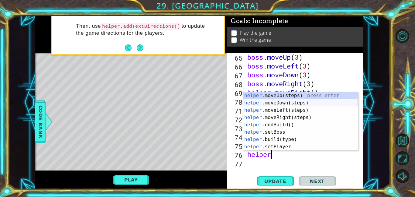
click at [271, 104] on div "helper .moveUp(steps) press enter helper .moveDown(steps) press enter helper .m…" at bounding box center [300, 128] width 115 height 73
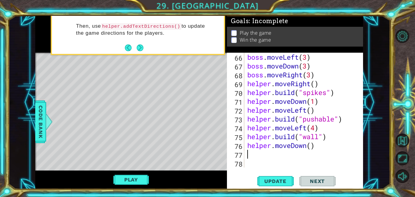
scroll to position [617, 0]
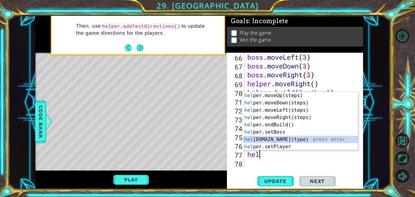
click at [263, 138] on div "hel per.moveUp(steps) press enter hel per.moveDown(steps) press enter hel per.m…" at bounding box center [300, 128] width 115 height 73
type textarea "[DOMAIN_NAME]("wall")"
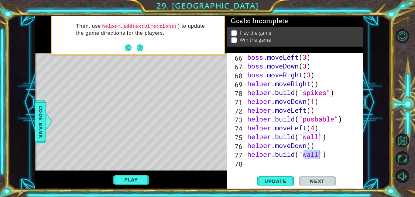
click at [271, 166] on div "boss . moveLeft ( 3 ) boss . moveDown ( 3 ) boss . moveRight ( 3 ) helper . mov…" at bounding box center [305, 119] width 119 height 132
type textarea "h"
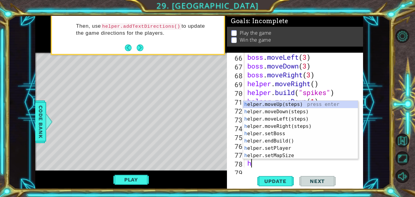
scroll to position [626, 0]
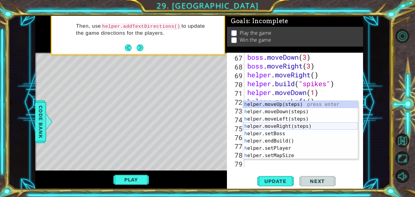
click at [262, 124] on div "h elper.moveUp(steps) press enter h elper.moveDown(steps) press enter h elper.m…" at bounding box center [300, 137] width 115 height 73
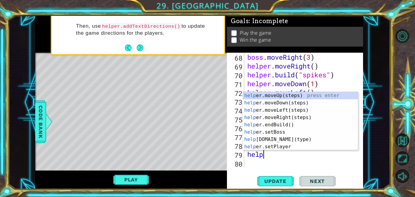
scroll to position [0, 1]
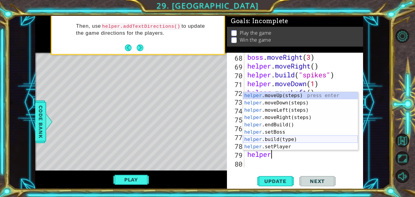
click at [265, 142] on div "helper .moveUp(steps) press enter helper .moveDown(steps) press enter helper .m…" at bounding box center [300, 128] width 115 height 73
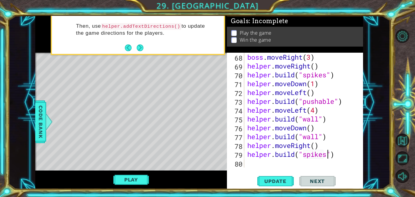
scroll to position [0, 4]
type textarea "[DOMAIN_NAME]("spikes")"
click at [263, 178] on span "Update" at bounding box center [276, 181] width 34 height 6
click at [137, 177] on button "Play" at bounding box center [131, 180] width 36 height 12
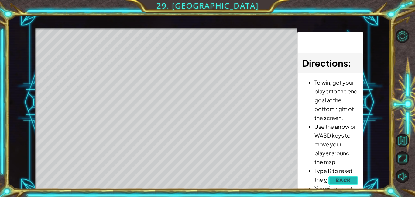
click at [341, 179] on span "Back" at bounding box center [344, 180] width 16 height 6
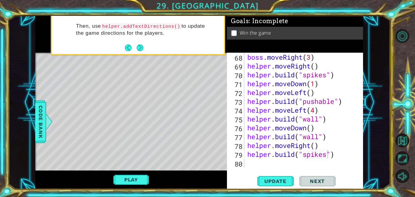
click at [122, 173] on div "Play" at bounding box center [131, 179] width 192 height 19
click at [119, 177] on button "Play" at bounding box center [131, 180] width 36 height 12
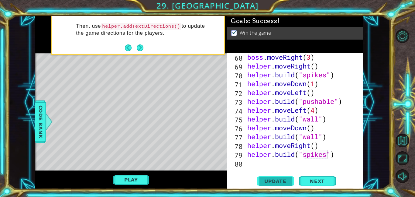
click at [273, 183] on span "Update" at bounding box center [276, 181] width 34 height 6
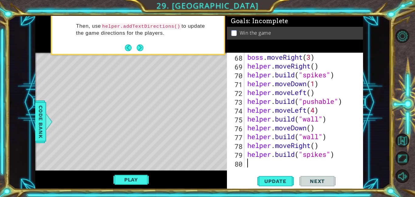
click at [249, 165] on div "boss . moveRight ( 3 ) helper . moveRight ( ) helper . build ( "spikes" ) helpe…" at bounding box center [305, 119] width 119 height 132
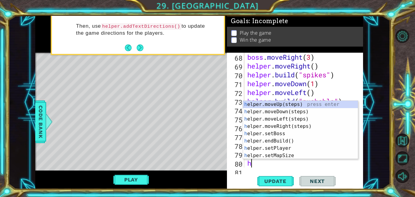
scroll to position [644, 0]
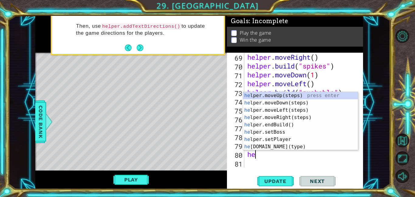
type textarea "her"
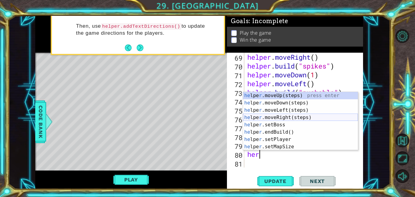
click at [285, 119] on div "he lpe r .moveUp(steps) press enter he lpe r .moveDown(steps) press enter he lp…" at bounding box center [300, 128] width 115 height 73
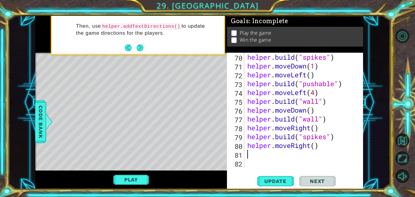
scroll to position [653, 0]
click at [318, 147] on div "helper . build ( "spikes" ) helper . moveDown ( 1 ) helper . moveLeft ( ) helpe…" at bounding box center [305, 119] width 119 height 132
click at [316, 147] on div "helper . build ( "spikes" ) helper . moveDown ( 1 ) helper . moveLeft ( ) helpe…" at bounding box center [305, 119] width 119 height 132
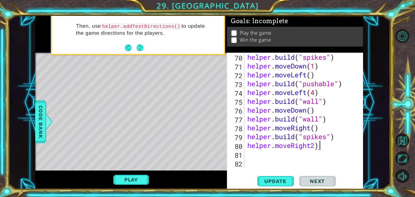
click at [310, 146] on div "helper . build ( "spikes" ) helper . moveDown ( 1 ) helper . moveLeft ( ) helpe…" at bounding box center [305, 119] width 119 height 132
type textarea "helper.moveRight(2)"
click at [273, 172] on div "helper.moveRight(2) 70 71 72 73 74 75 76 77 78 79 80 81 82 helper . build ( "sp…" at bounding box center [295, 121] width 136 height 136
click at [270, 182] on span "Update" at bounding box center [276, 181] width 34 height 6
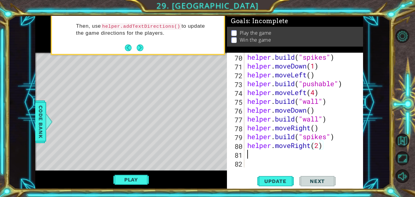
click at [264, 154] on div "helper . build ( "spikes" ) helper . moveDown ( 1 ) helper . moveLeft ( ) helpe…" at bounding box center [305, 119] width 119 height 132
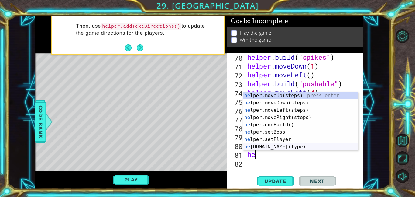
click at [262, 144] on div "he lper.moveUp(steps) press enter he lper.moveDown(steps) press enter he lper.m…" at bounding box center [300, 128] width 115 height 73
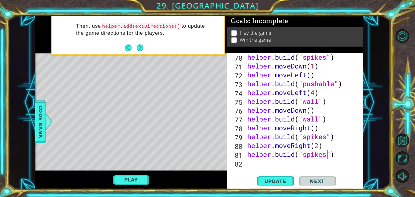
scroll to position [0, 4]
type textarea "[DOMAIN_NAME]("spikes")"
click at [276, 178] on span "Update" at bounding box center [276, 181] width 34 height 6
click at [253, 162] on div "helper . build ( "spikes" ) helper . moveDown ( 1 ) helper . moveLeft ( ) helpe…" at bounding box center [305, 119] width 119 height 132
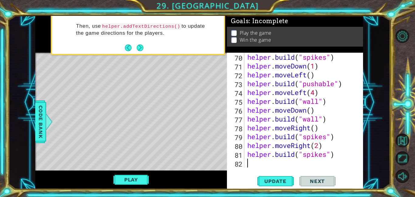
type textarea "he"
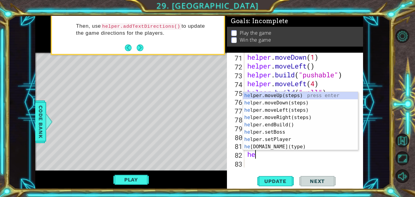
click at [253, 162] on div "helper . moveDown ( 1 ) helper . moveLeft ( ) helper . build ( "pushable" ) hel…" at bounding box center [305, 119] width 119 height 132
type textarea "pr"
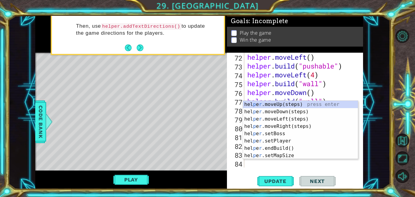
scroll to position [670, 0]
click at [261, 105] on div "hel p e r .moveUp(steps) press enter hel p e r .moveDown(steps) press enter hel…" at bounding box center [300, 137] width 115 height 73
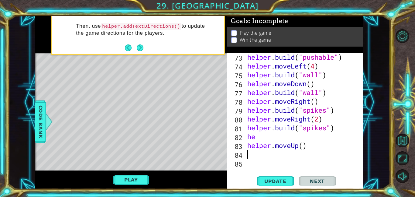
scroll to position [679, 0]
click at [255, 138] on div "helper . build ( "pushable" ) helper . moveLeft ( 4 ) helper . build ( "wall" )…" at bounding box center [305, 119] width 119 height 132
type textarea "h"
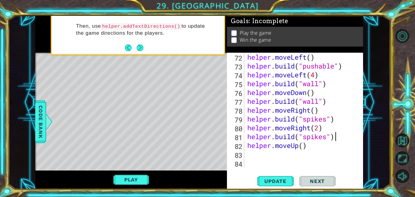
scroll to position [670, 0]
type textarea "[DOMAIN_NAME]("spikes")"
click at [258, 180] on button "Update" at bounding box center [276, 181] width 36 height 14
type textarea "r"
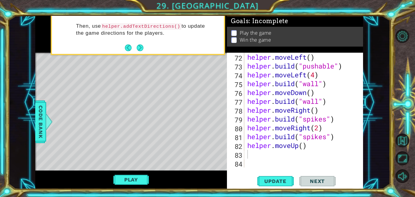
click at [255, 172] on div "72 73 74 75 76 77 78 79 80 81 82 83 84 helper . moveLeft ( ) helper . build ( "…" at bounding box center [295, 121] width 136 height 136
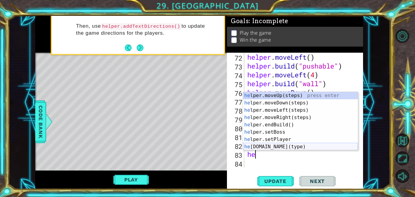
click at [260, 147] on div "he lper.moveUp(steps) press enter he lper.moveDown(steps) press enter he lper.m…" at bounding box center [300, 128] width 115 height 73
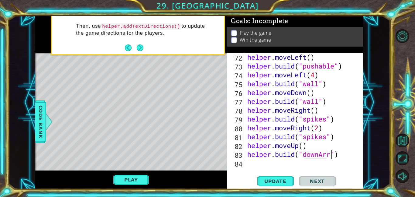
scroll to position [0, 4]
type textarea "[DOMAIN_NAME]("downArrow")"
click at [265, 177] on button "Update" at bounding box center [276, 181] width 36 height 14
click at [123, 177] on button "Play" at bounding box center [131, 180] width 36 height 12
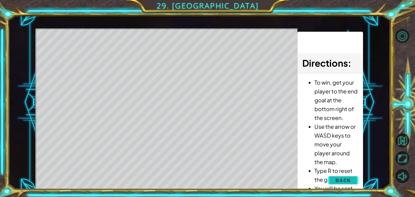
click at [353, 177] on button "Back" at bounding box center [343, 180] width 31 height 12
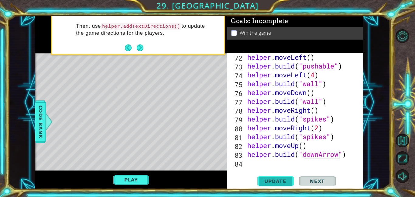
click at [269, 178] on span "Update" at bounding box center [276, 181] width 34 height 6
click at [269, 165] on div "helper . moveLeft ( ) helper . build ( "pushable" ) helper . moveLeft ( 4 ) hel…" at bounding box center [305, 119] width 119 height 132
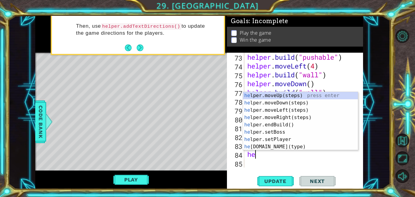
scroll to position [0, 0]
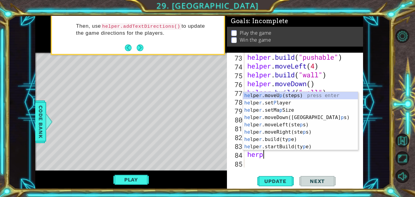
type textarea "her"
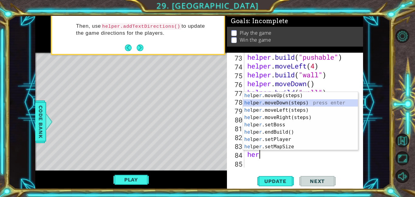
click at [273, 101] on div "he lpe r .moveUp(steps) press enter he lpe r .moveDown(steps) press enter he lp…" at bounding box center [300, 128] width 115 height 73
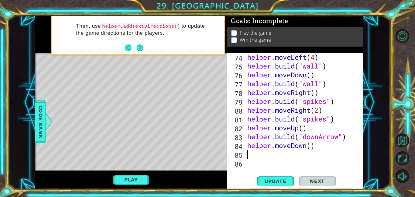
scroll to position [688, 0]
drag, startPoint x: 320, startPoint y: 146, endPoint x: 307, endPoint y: 152, distance: 13.9
click at [307, 152] on div "helper . moveLeft ( 4 ) helper . build ( "wall" ) helper . moveDown ( ) helper …" at bounding box center [305, 119] width 119 height 132
drag, startPoint x: 304, startPoint y: 145, endPoint x: 290, endPoint y: 148, distance: 14.9
click at [290, 148] on div "helper . moveLeft ( 4 ) helper . build ( "wall" ) helper . moveDown ( ) helper …" at bounding box center [305, 119] width 119 height 132
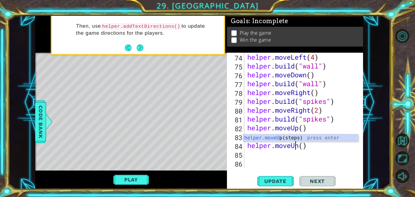
scroll to position [0, 2]
type textarea "helper.moveUp()"
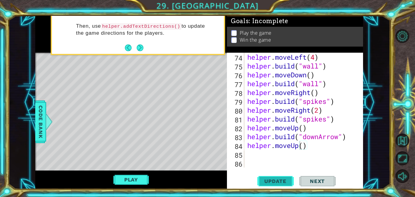
click at [277, 181] on span "Update" at bounding box center [276, 181] width 34 height 6
